Goal: Check status: Check status

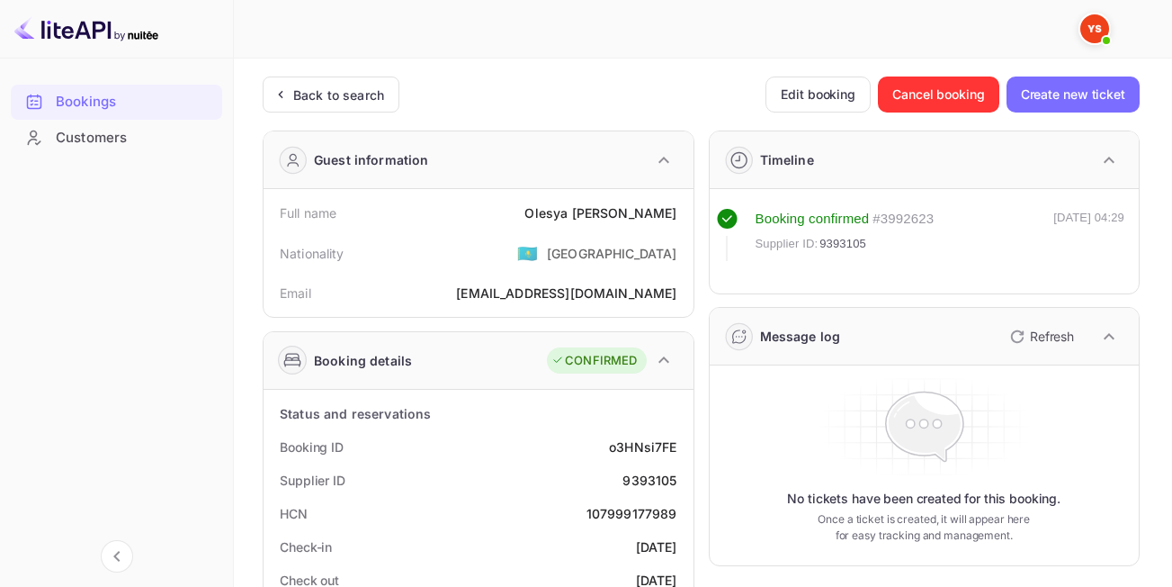
click at [321, 103] on div "Back to search" at bounding box center [338, 94] width 91 height 19
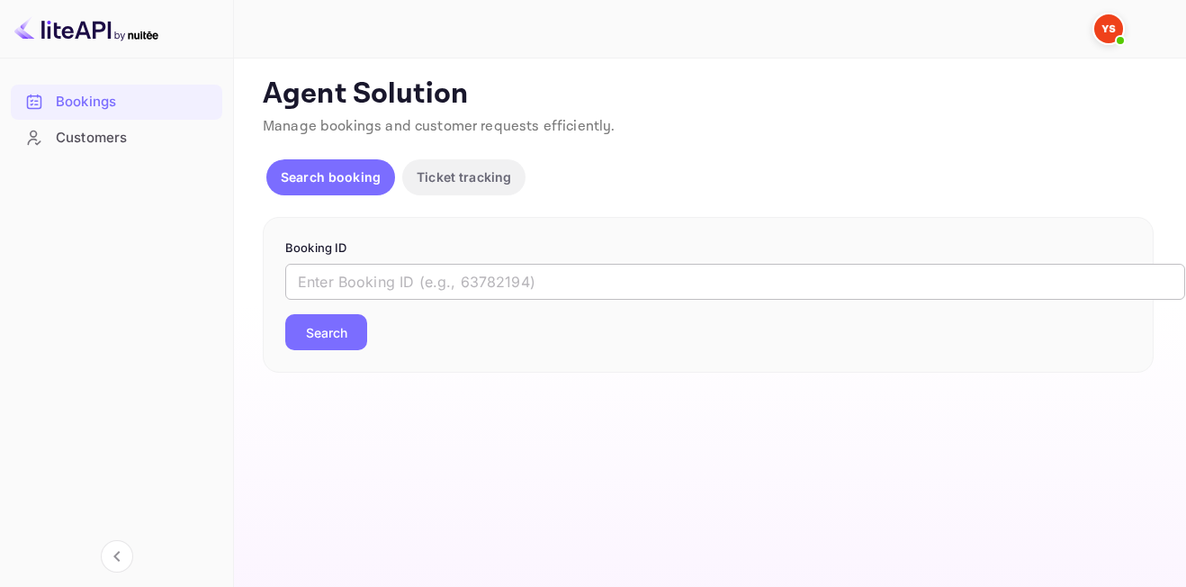
click at [328, 268] on input "text" at bounding box center [735, 282] width 900 height 36
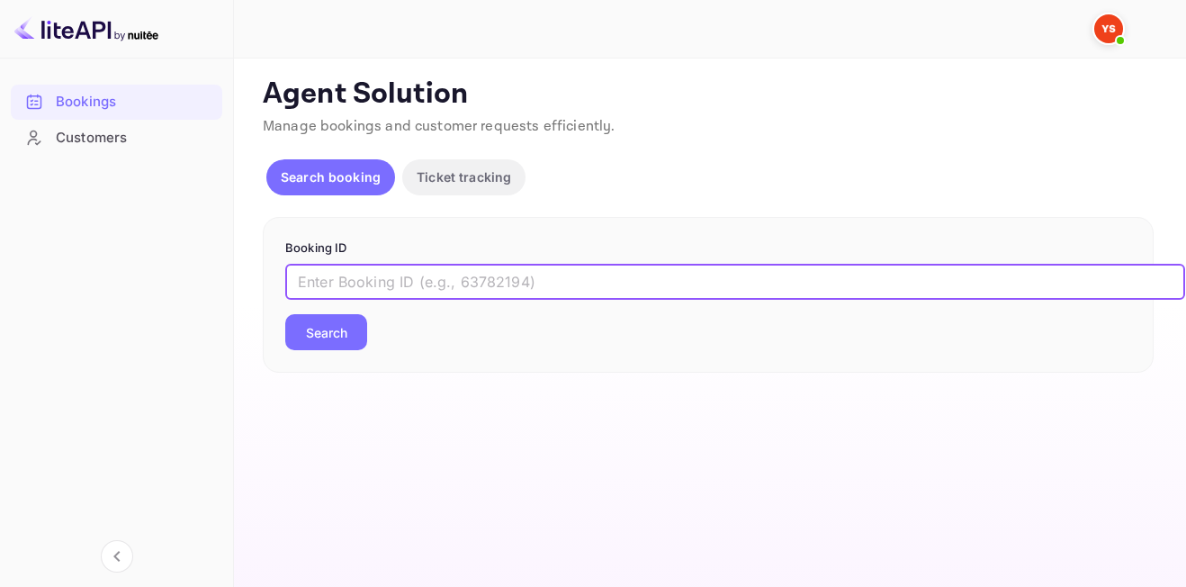
paste input "7204752"
type input "7204752"
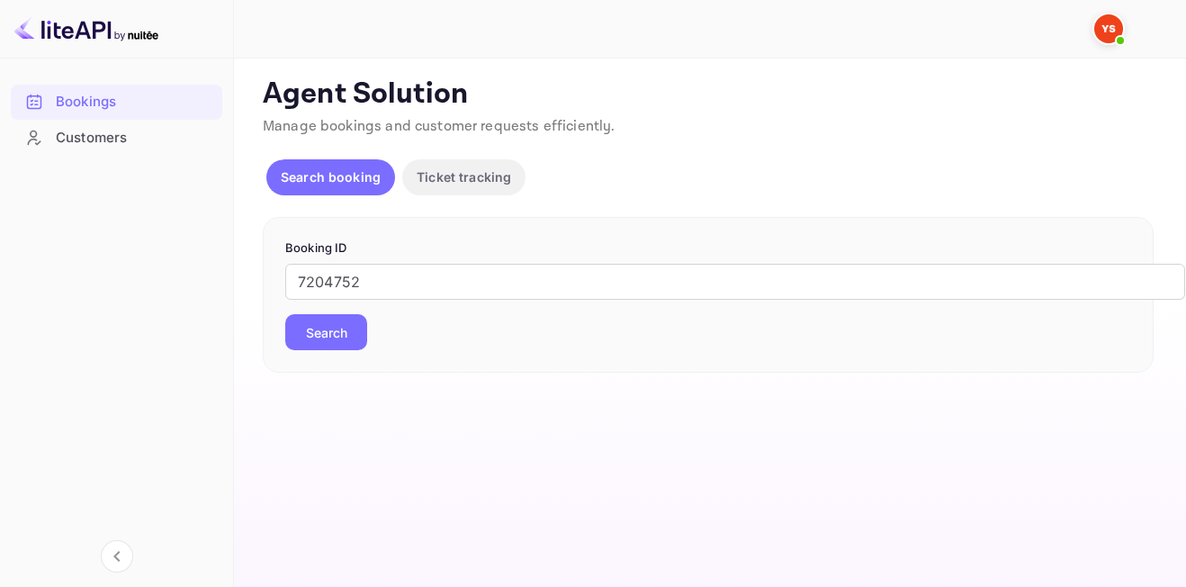
click at [341, 332] on button "Search" at bounding box center [326, 332] width 82 height 36
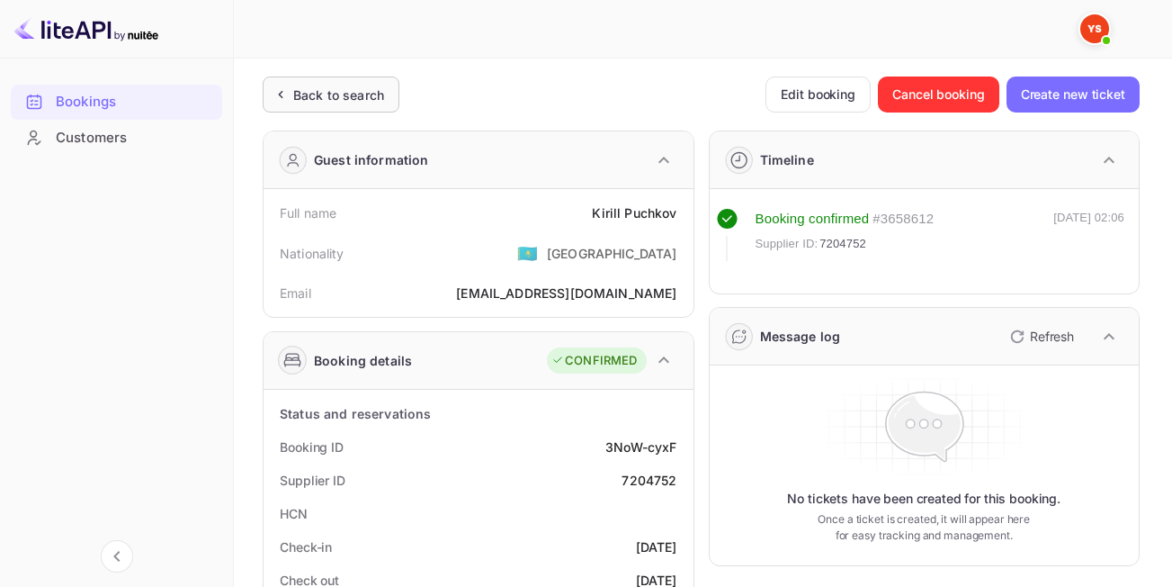
click at [313, 94] on div "Back to search" at bounding box center [338, 94] width 91 height 19
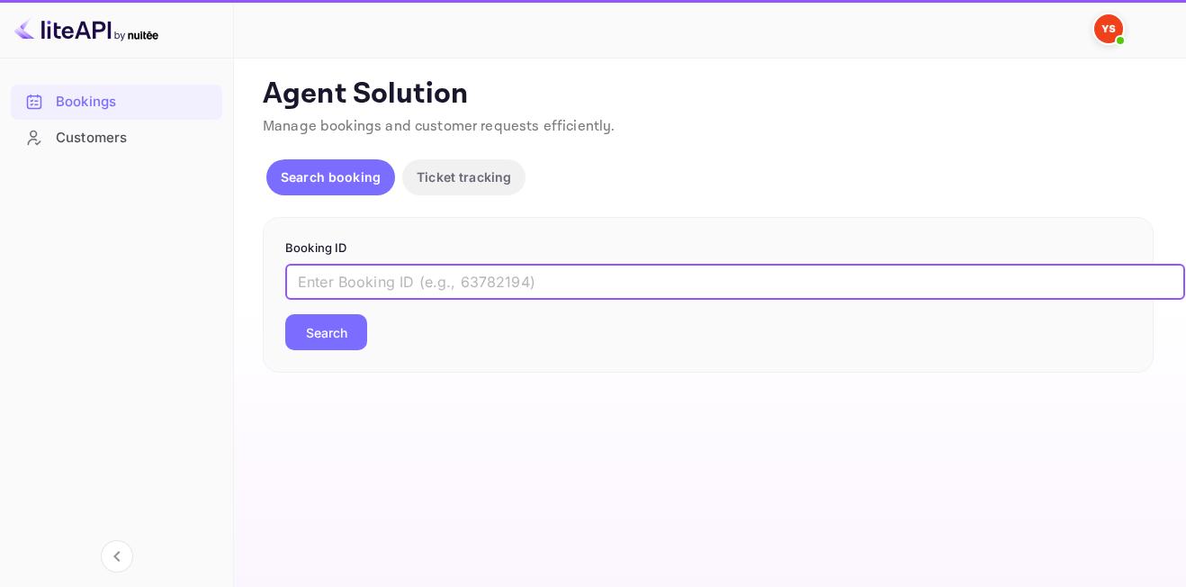
click at [440, 294] on input "text" at bounding box center [735, 282] width 900 height 36
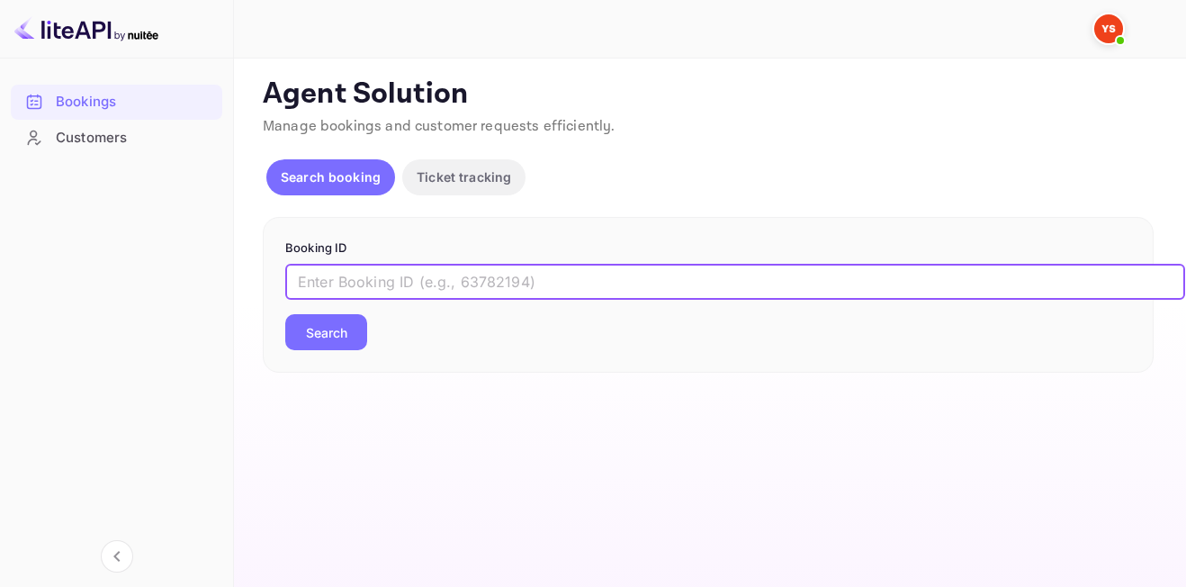
paste input "9798575"
type input "9798575"
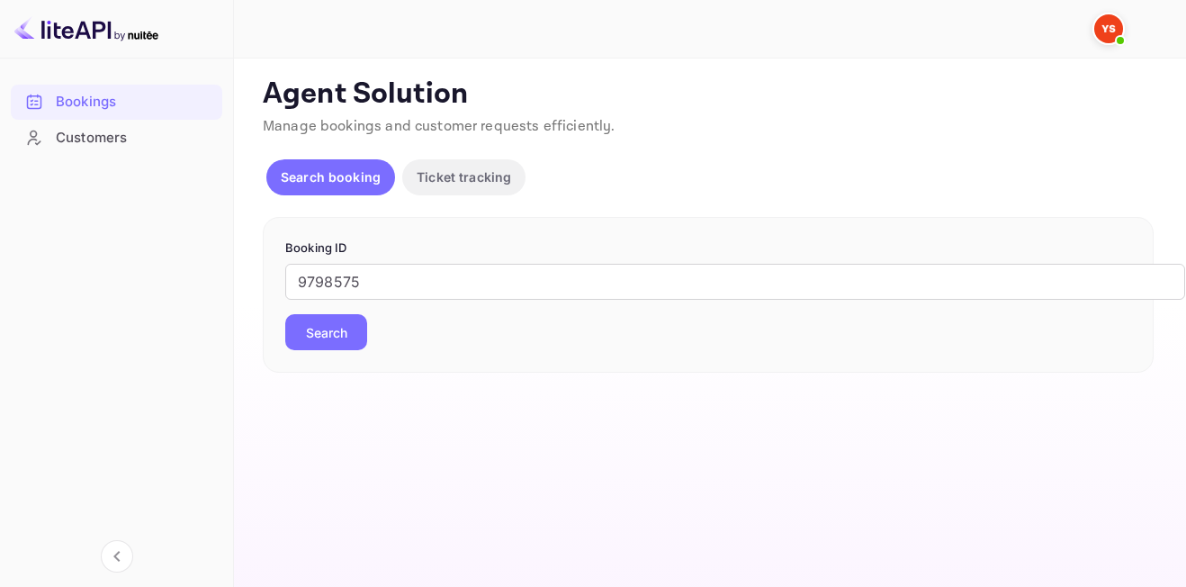
click at [336, 325] on button "Search" at bounding box center [326, 332] width 82 height 36
